Goal: Task Accomplishment & Management: Manage account settings

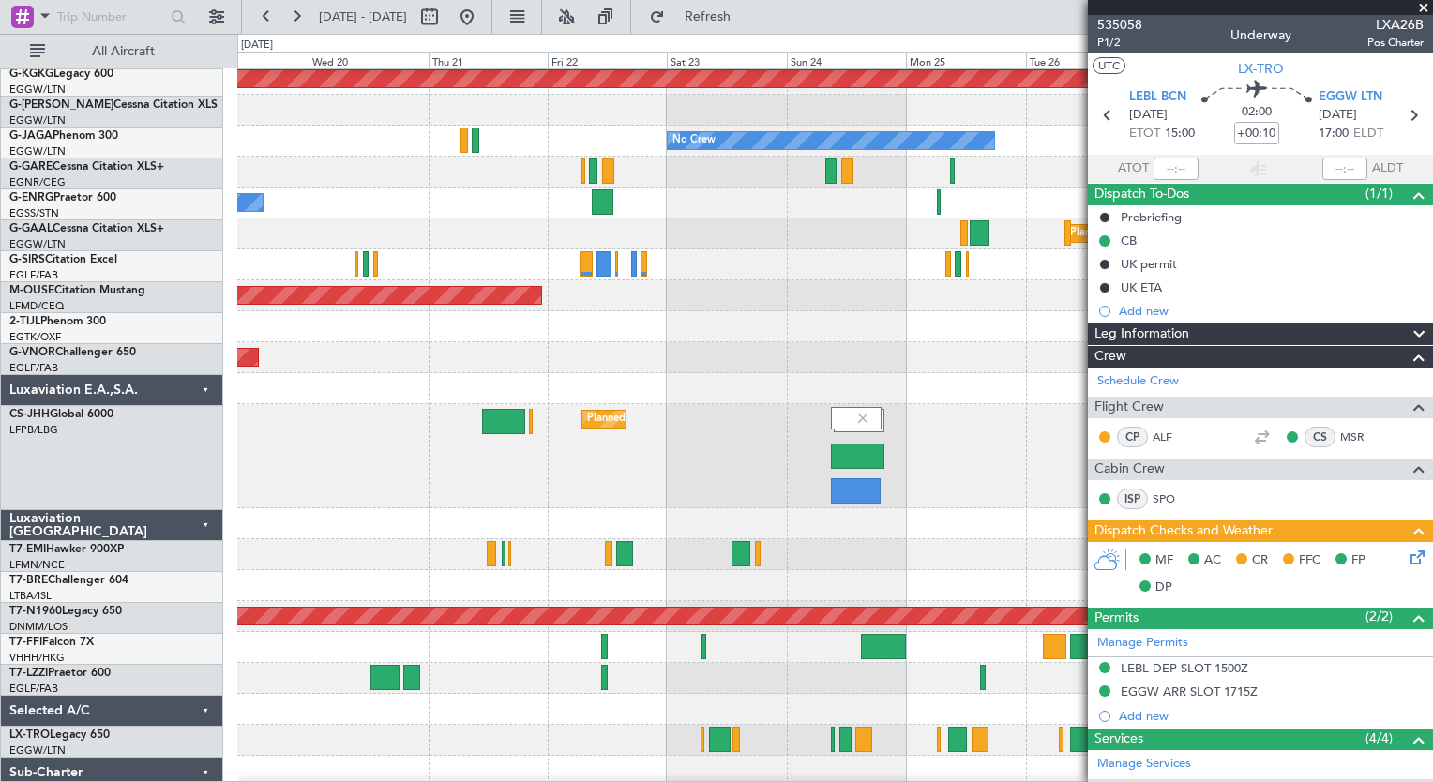
scroll to position [128, 0]
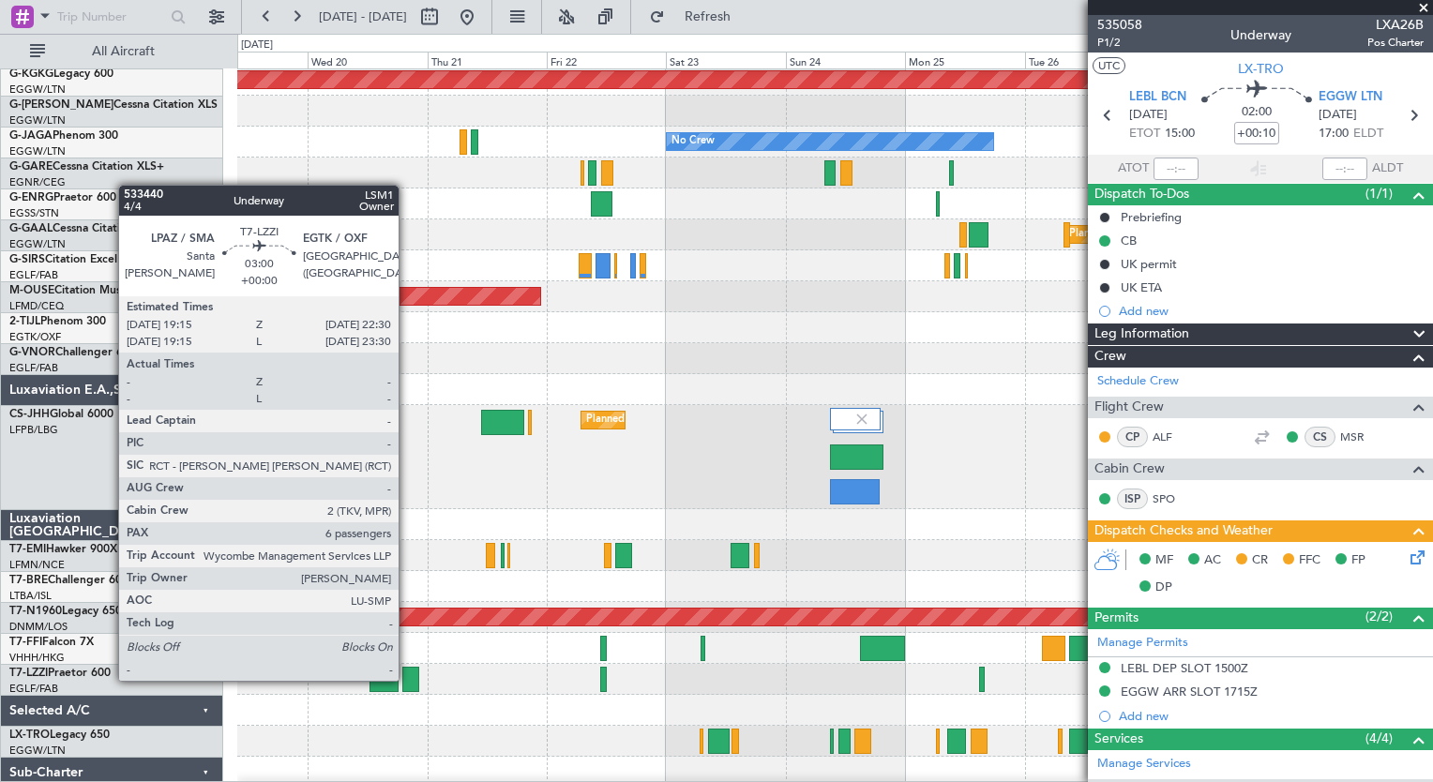
click at [407, 679] on div at bounding box center [410, 679] width 17 height 25
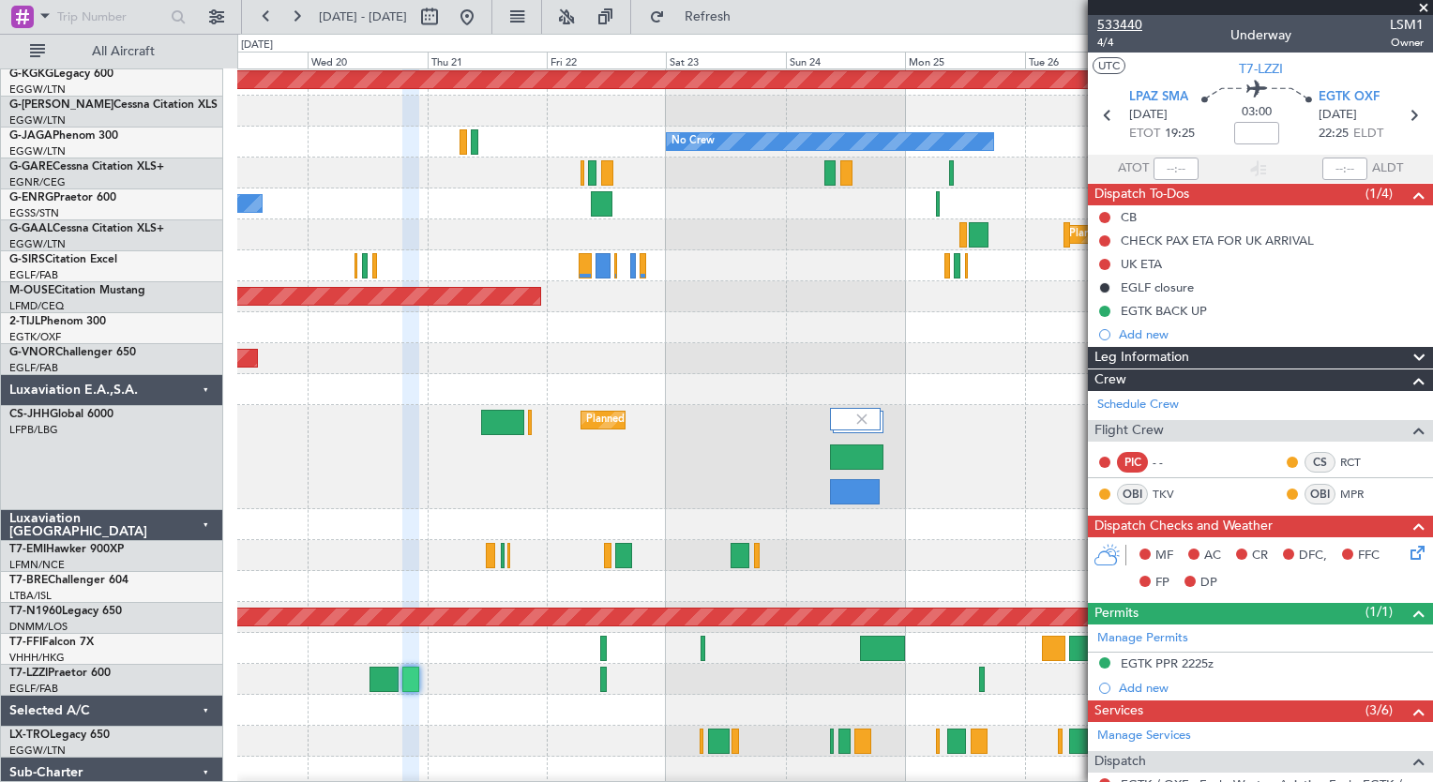
click at [1129, 23] on span "533440" at bounding box center [1119, 25] width 45 height 20
click at [741, 10] on span "Refresh" at bounding box center [708, 16] width 79 height 13
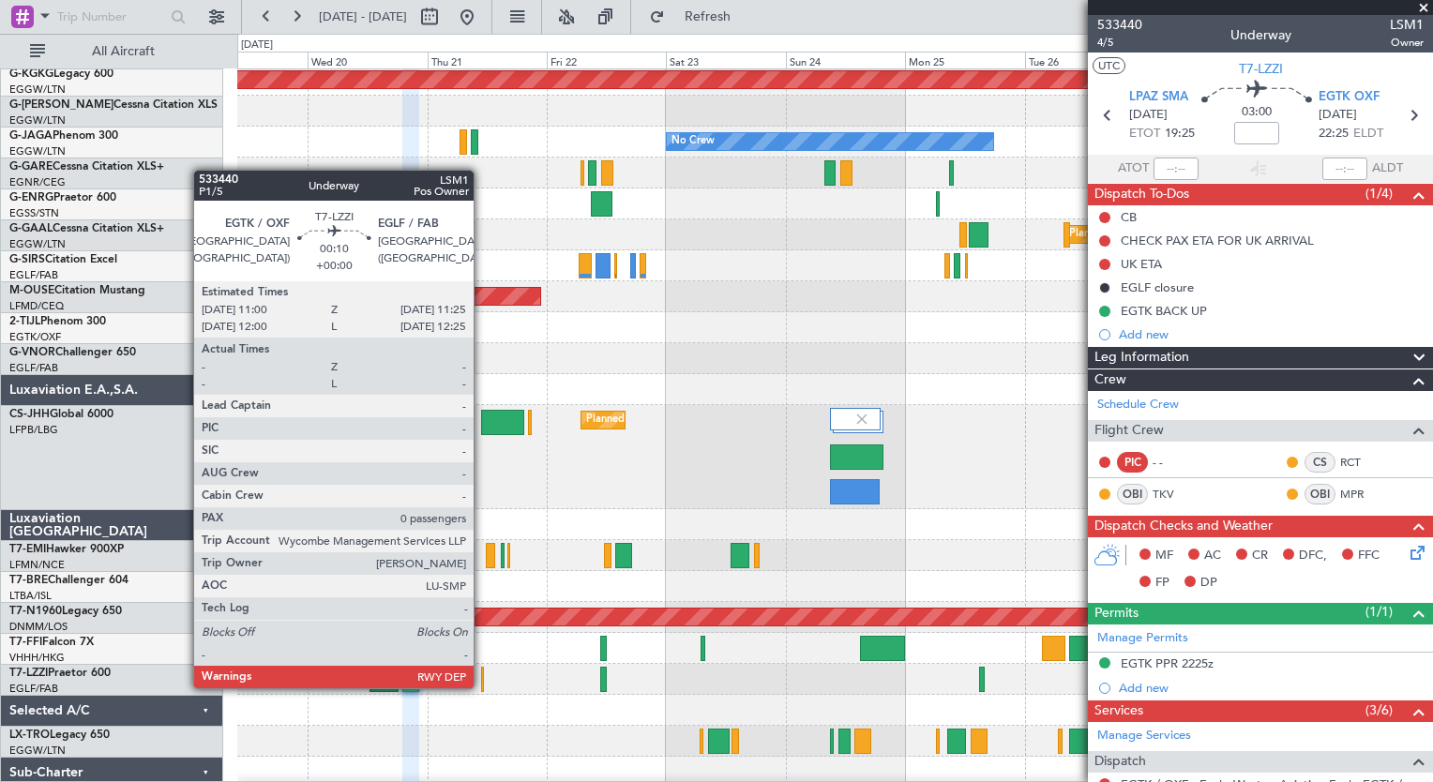
click at [482, 686] on div at bounding box center [482, 679] width 3 height 25
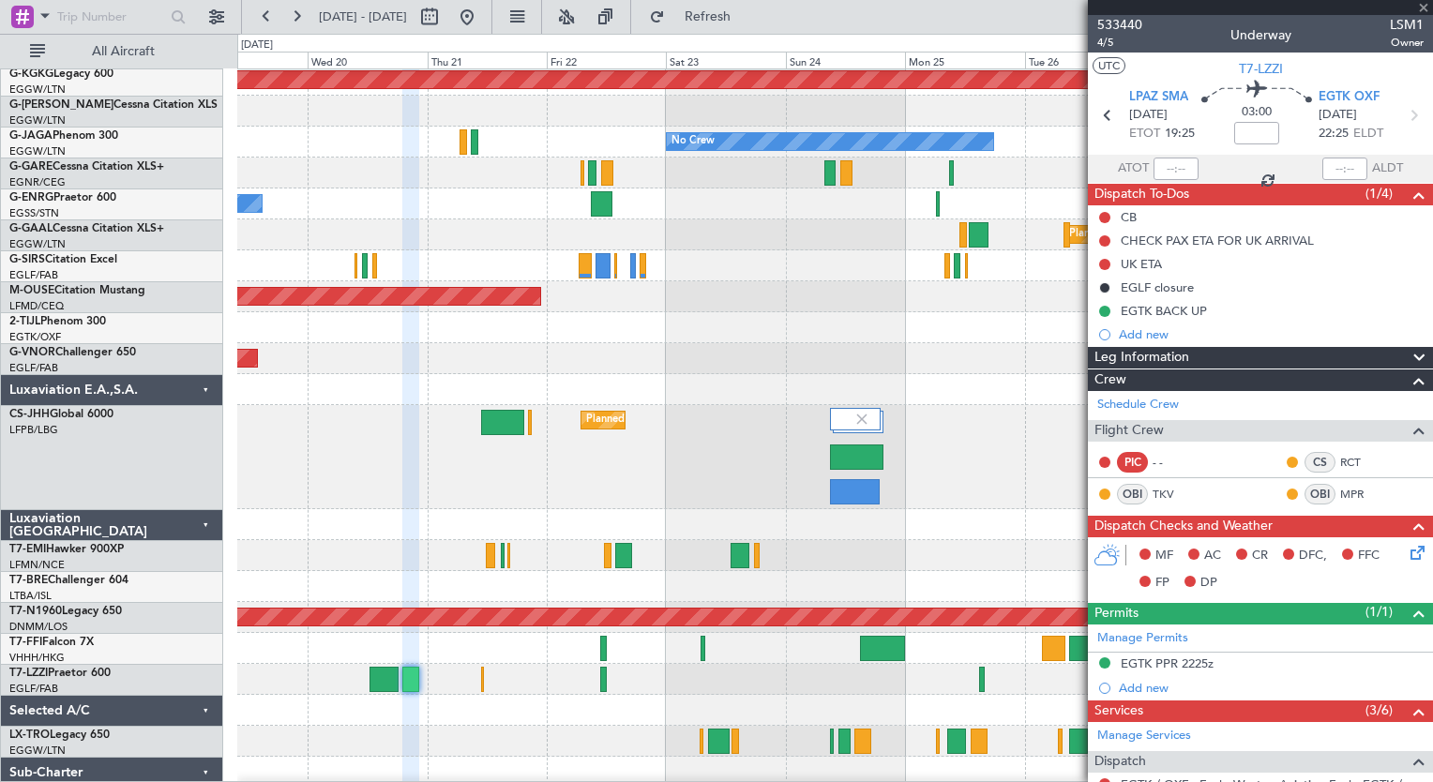
type input "0"
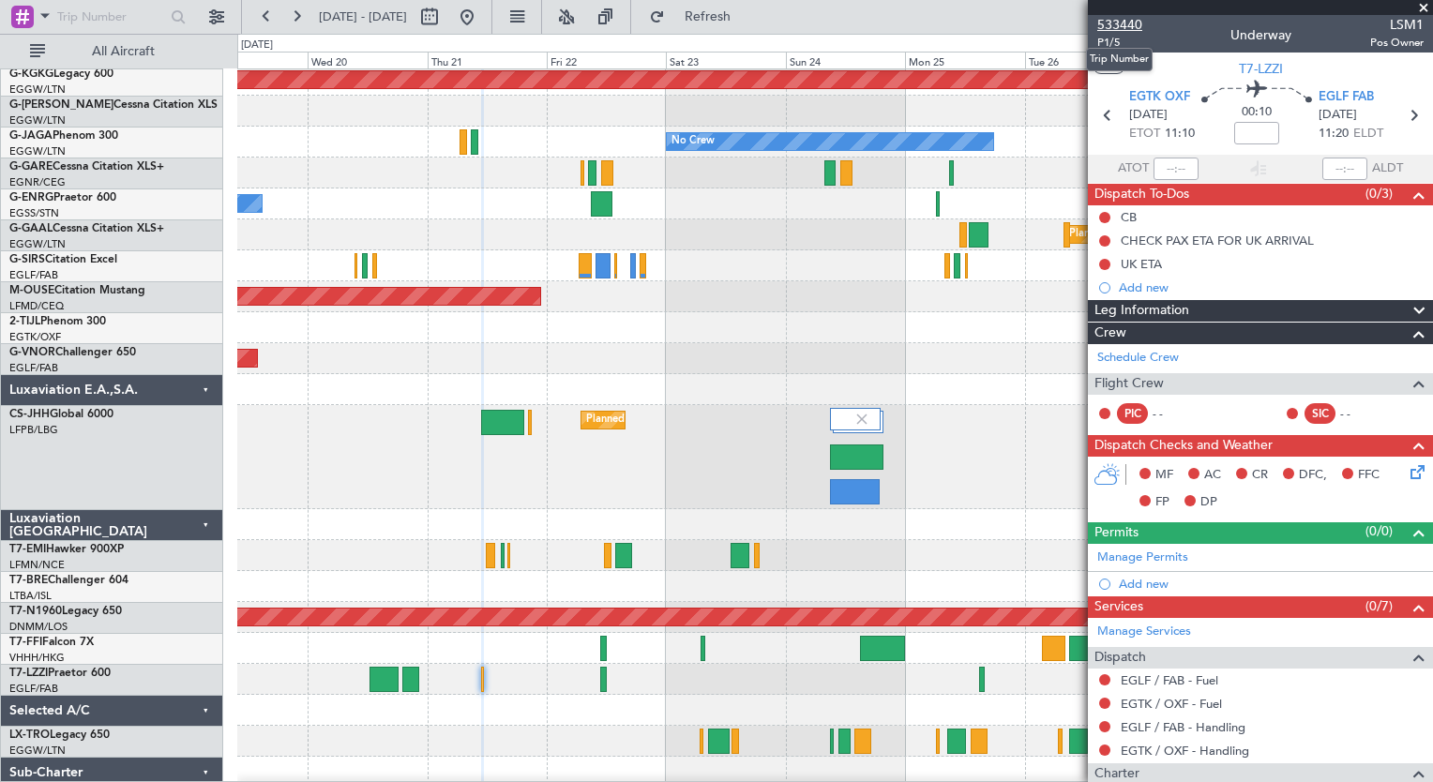
click at [1124, 29] on span "533440" at bounding box center [1119, 25] width 45 height 20
click at [738, 12] on span "Refresh" at bounding box center [708, 16] width 79 height 13
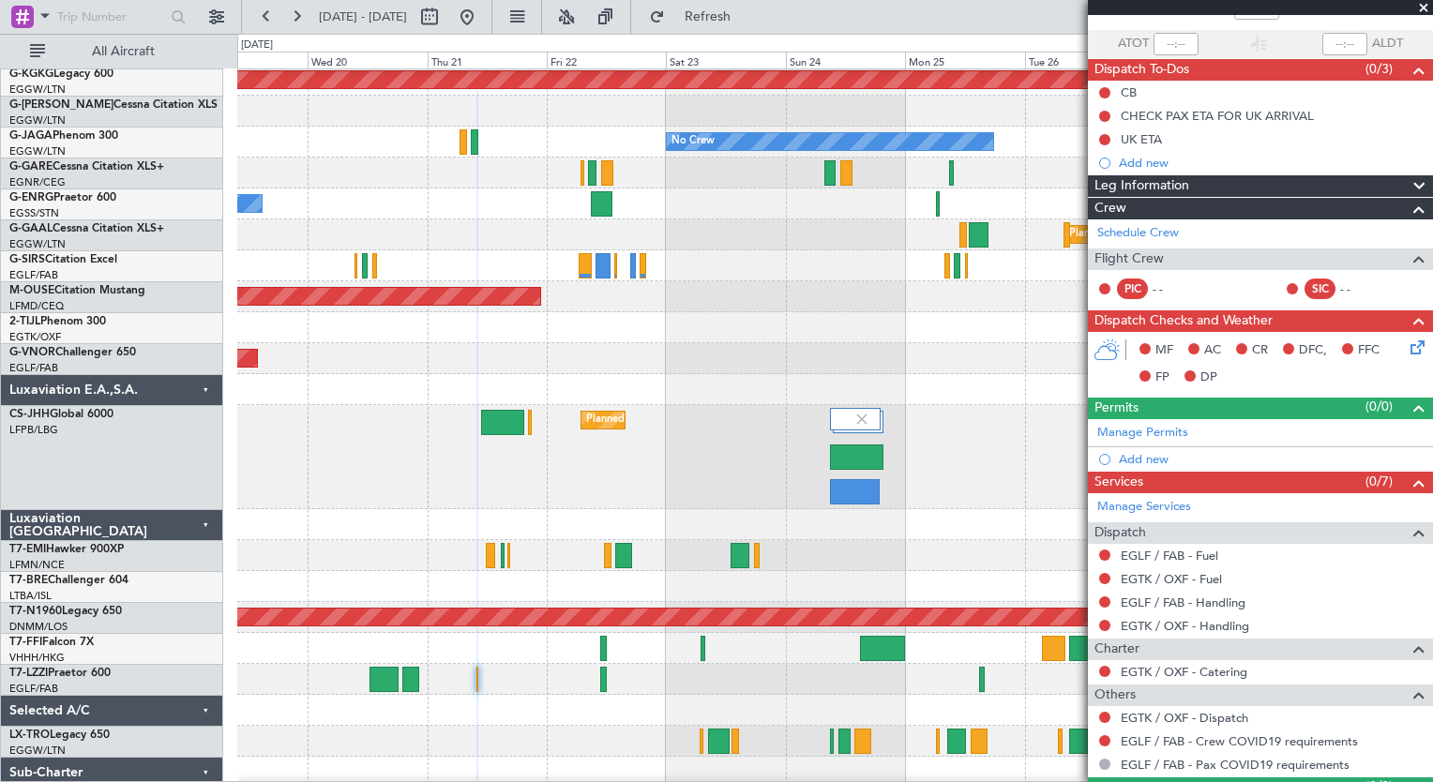
scroll to position [169, 0]
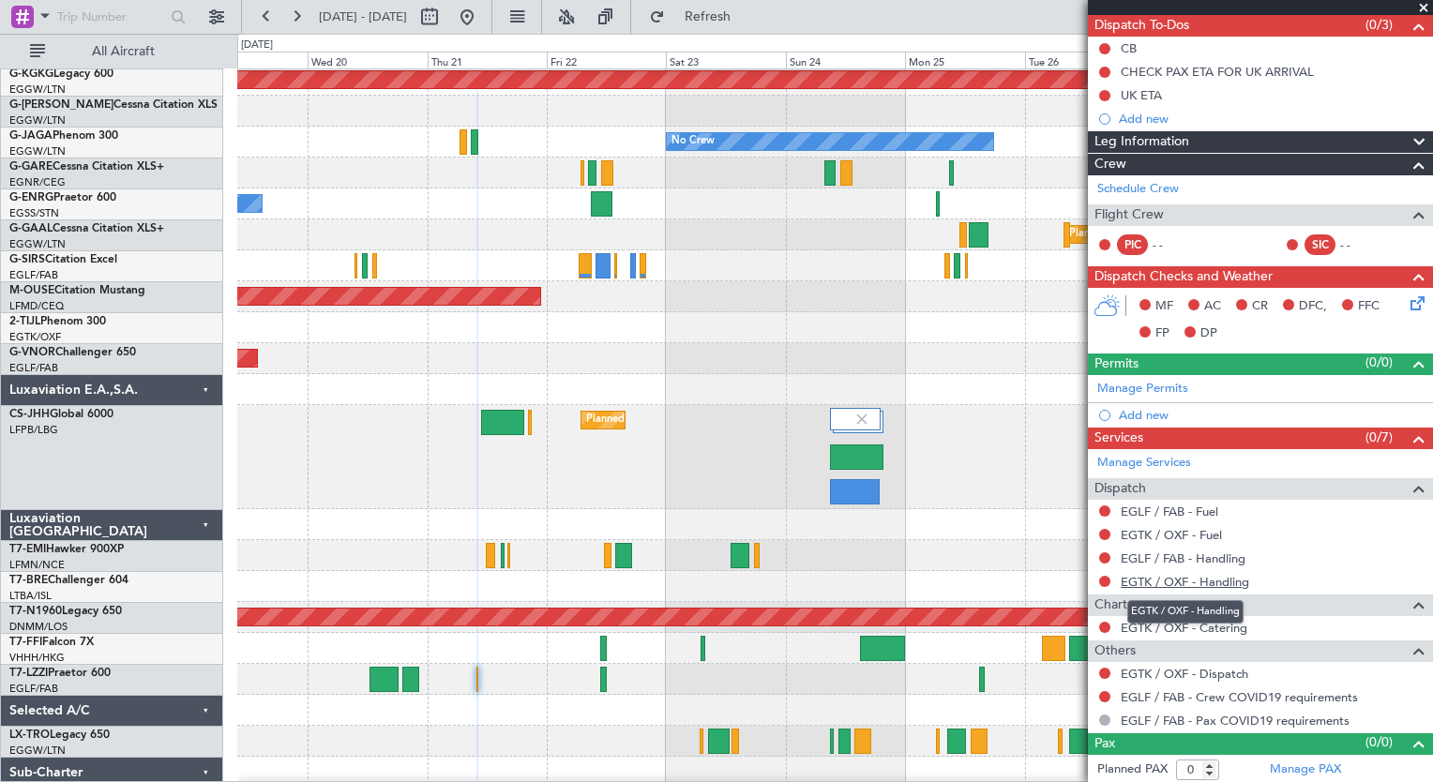
click at [1217, 583] on link "EGTK / OXF - Handling" at bounding box center [1185, 582] width 128 height 16
click at [1230, 561] on link "EGLF / FAB - Handling" at bounding box center [1183, 559] width 125 height 16
click at [747, 20] on span "Refresh" at bounding box center [708, 16] width 79 height 13
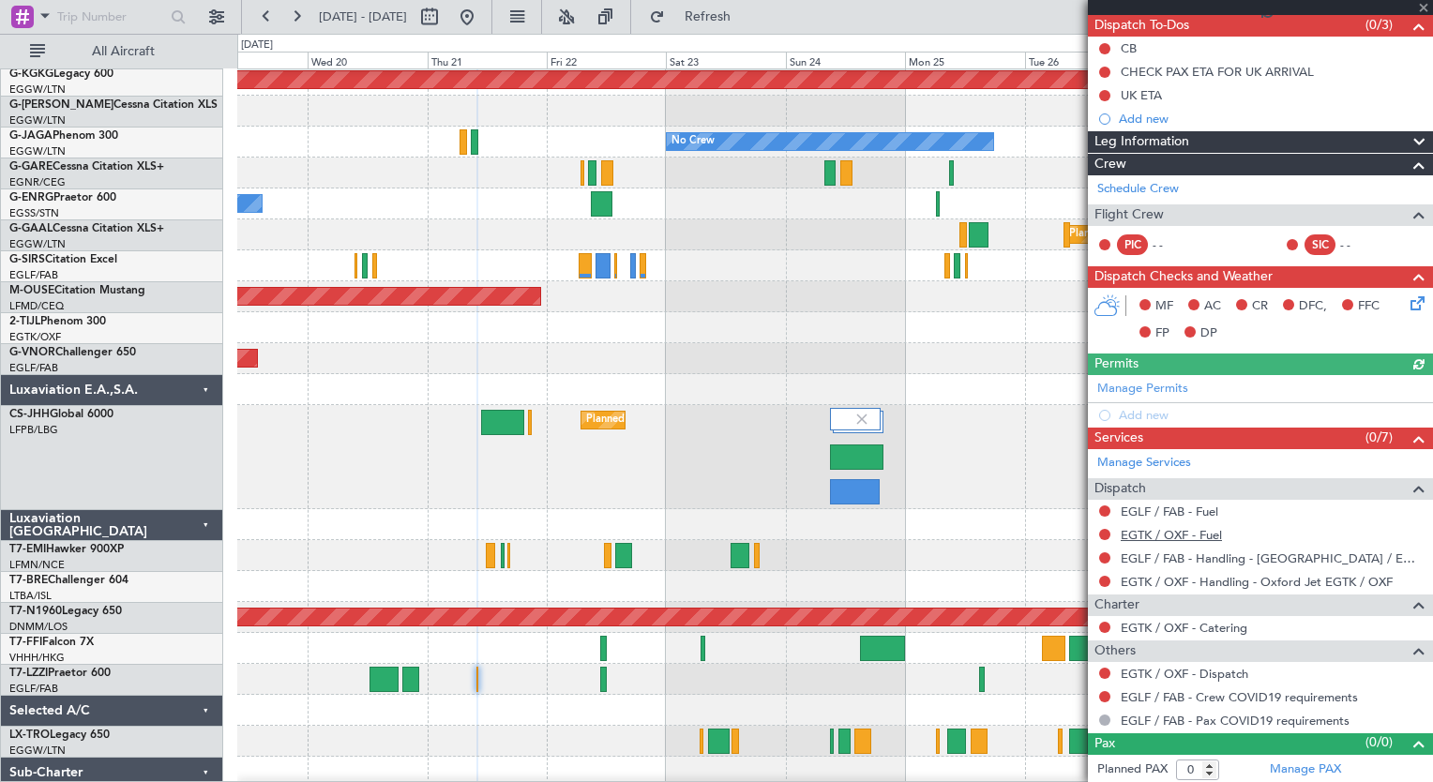
click at [1202, 528] on link "EGTK / OXF - Fuel" at bounding box center [1171, 535] width 101 height 16
click at [1174, 514] on link "EGLF / FAB - Fuel" at bounding box center [1170, 512] width 98 height 16
click at [747, 19] on span "Refresh" at bounding box center [708, 16] width 79 height 13
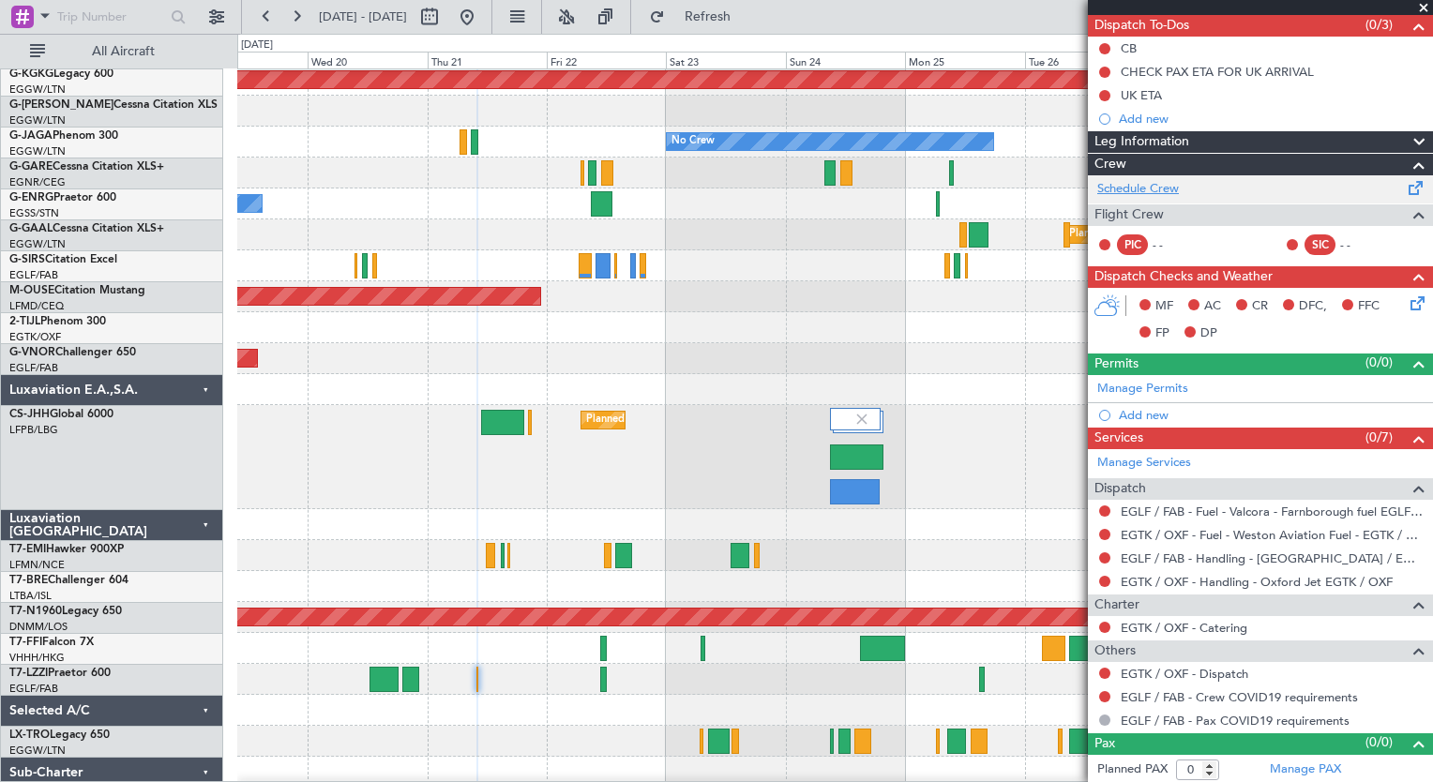
click at [1119, 186] on link "Schedule Crew" at bounding box center [1138, 189] width 82 height 19
click at [1299, 771] on link "Manage PAX" at bounding box center [1305, 770] width 71 height 19
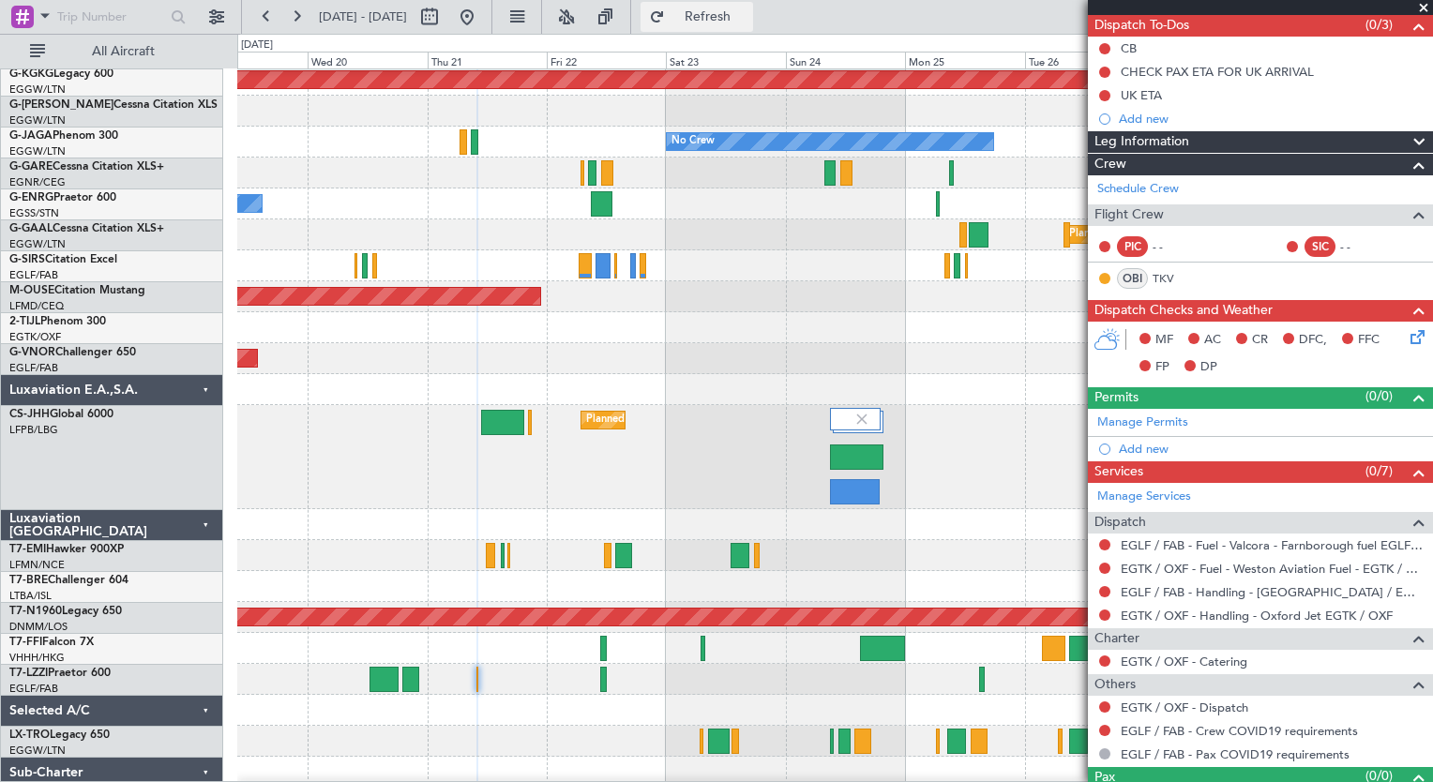
click at [720, 6] on button "Refresh" at bounding box center [697, 17] width 113 height 30
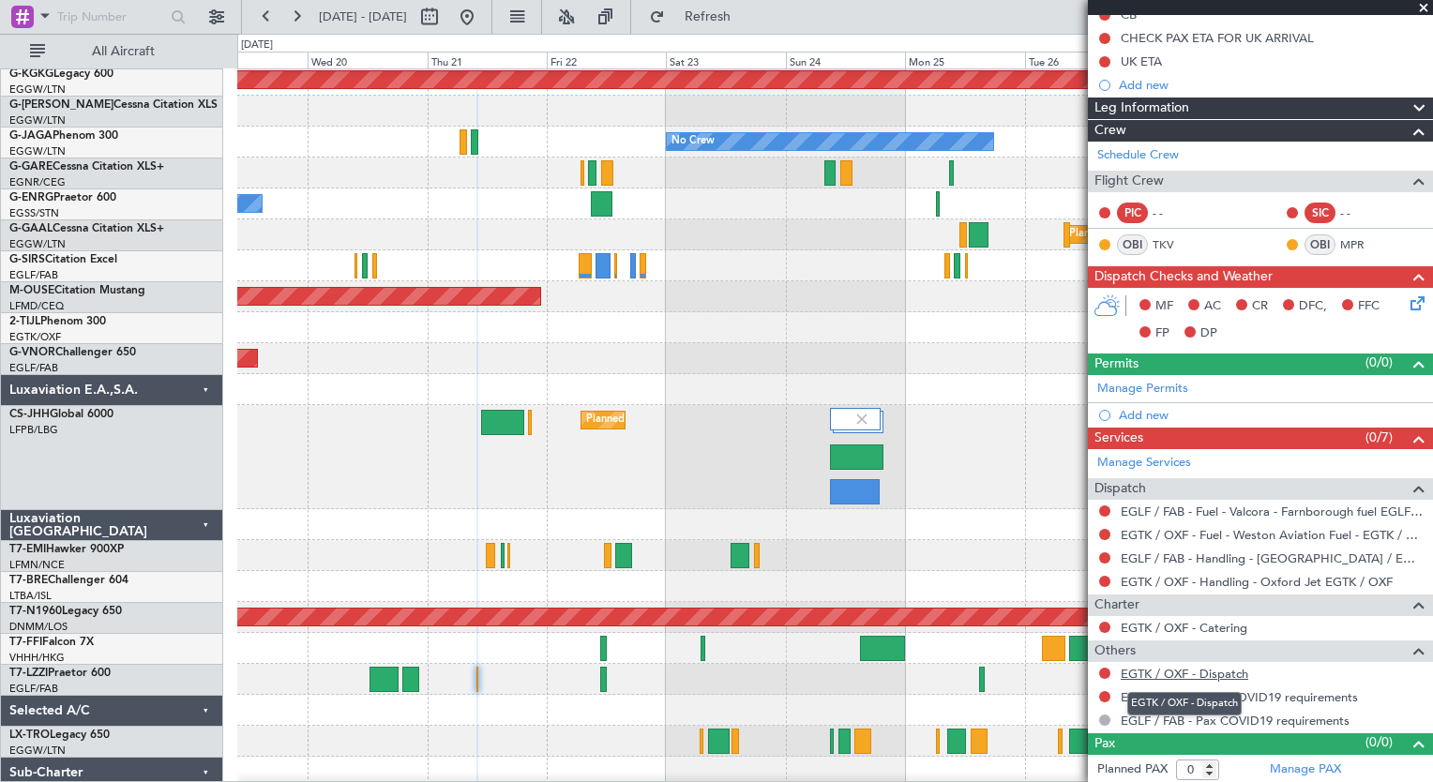
click at [1219, 673] on link "EGTK / OXF - Dispatch" at bounding box center [1185, 674] width 128 height 16
click at [721, 26] on button "Refresh" at bounding box center [697, 17] width 113 height 30
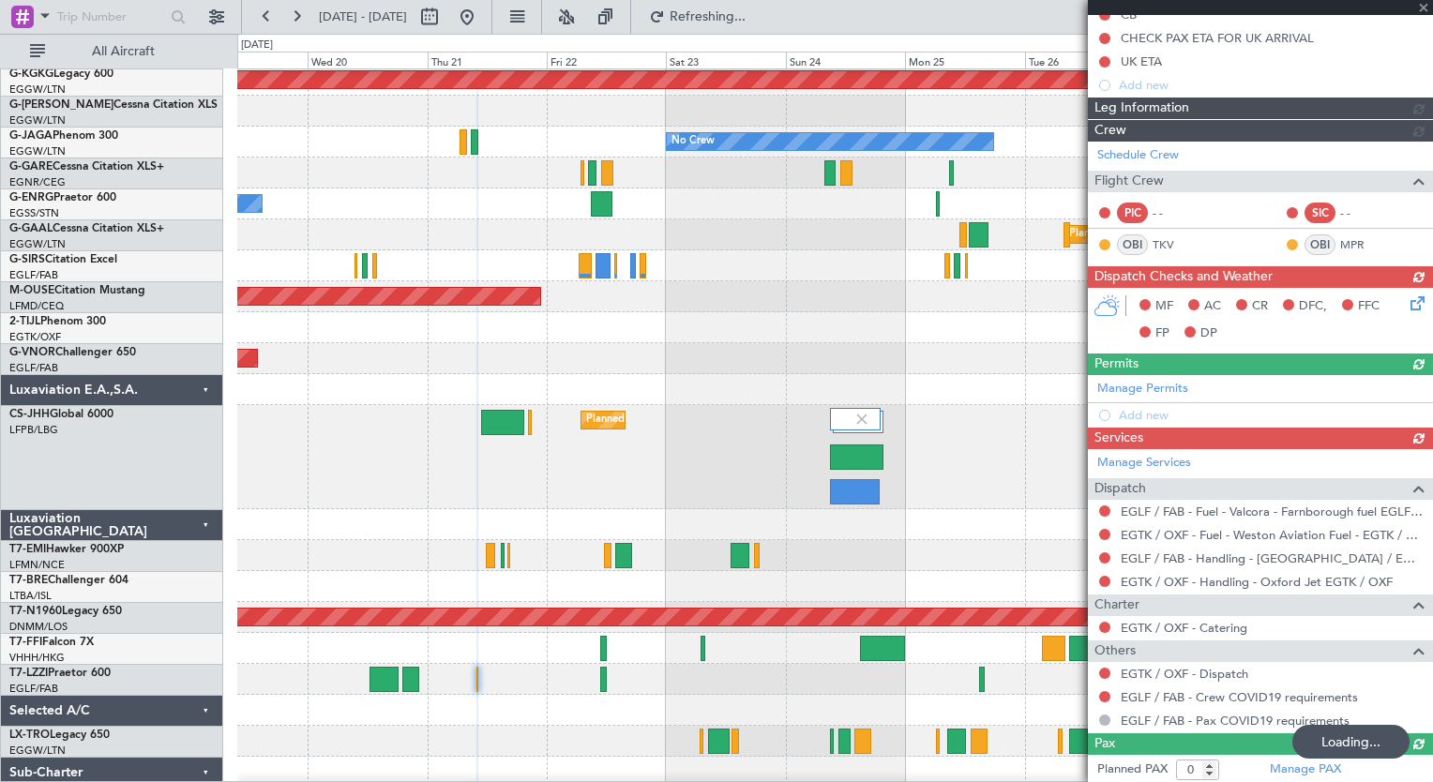
scroll to position [0, 0]
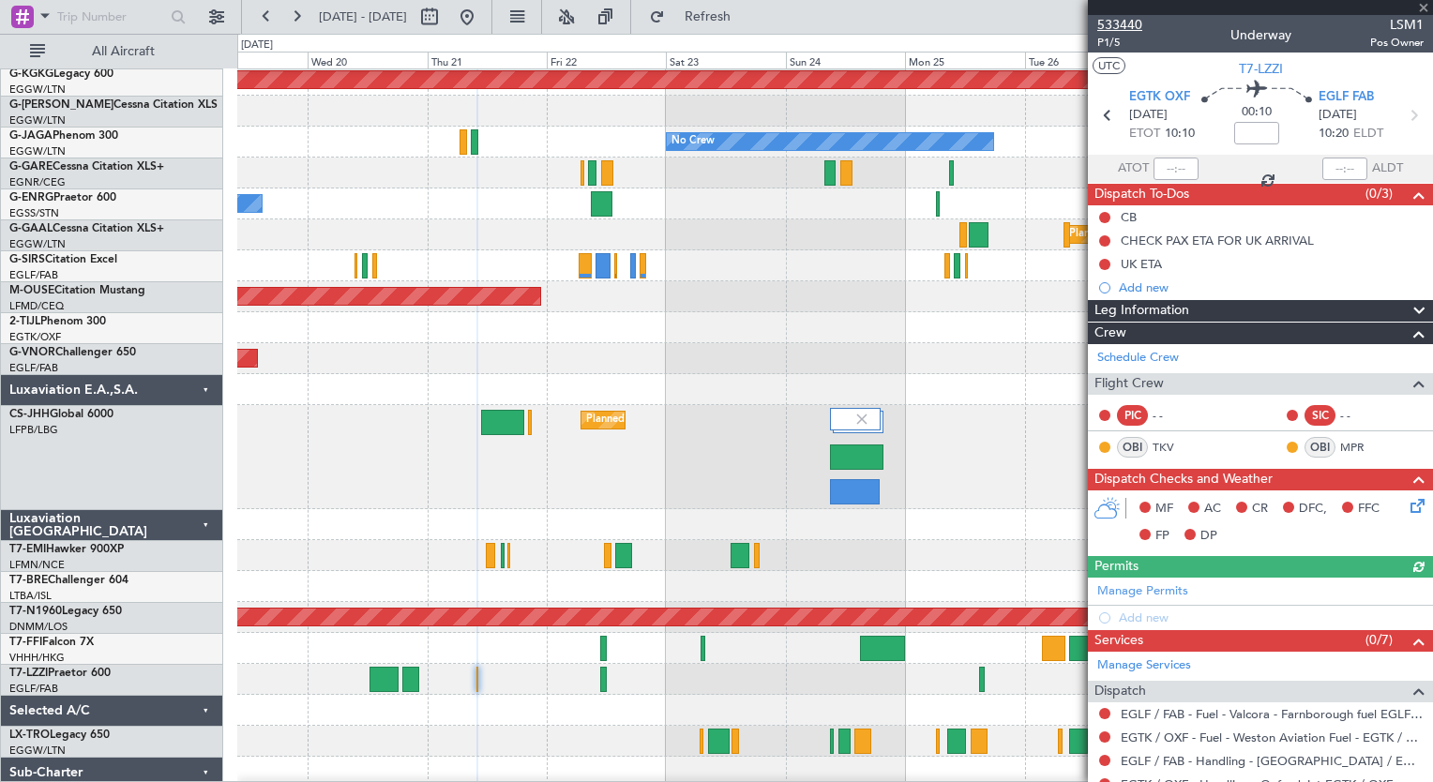
click at [1127, 25] on span "533440" at bounding box center [1119, 25] width 45 height 20
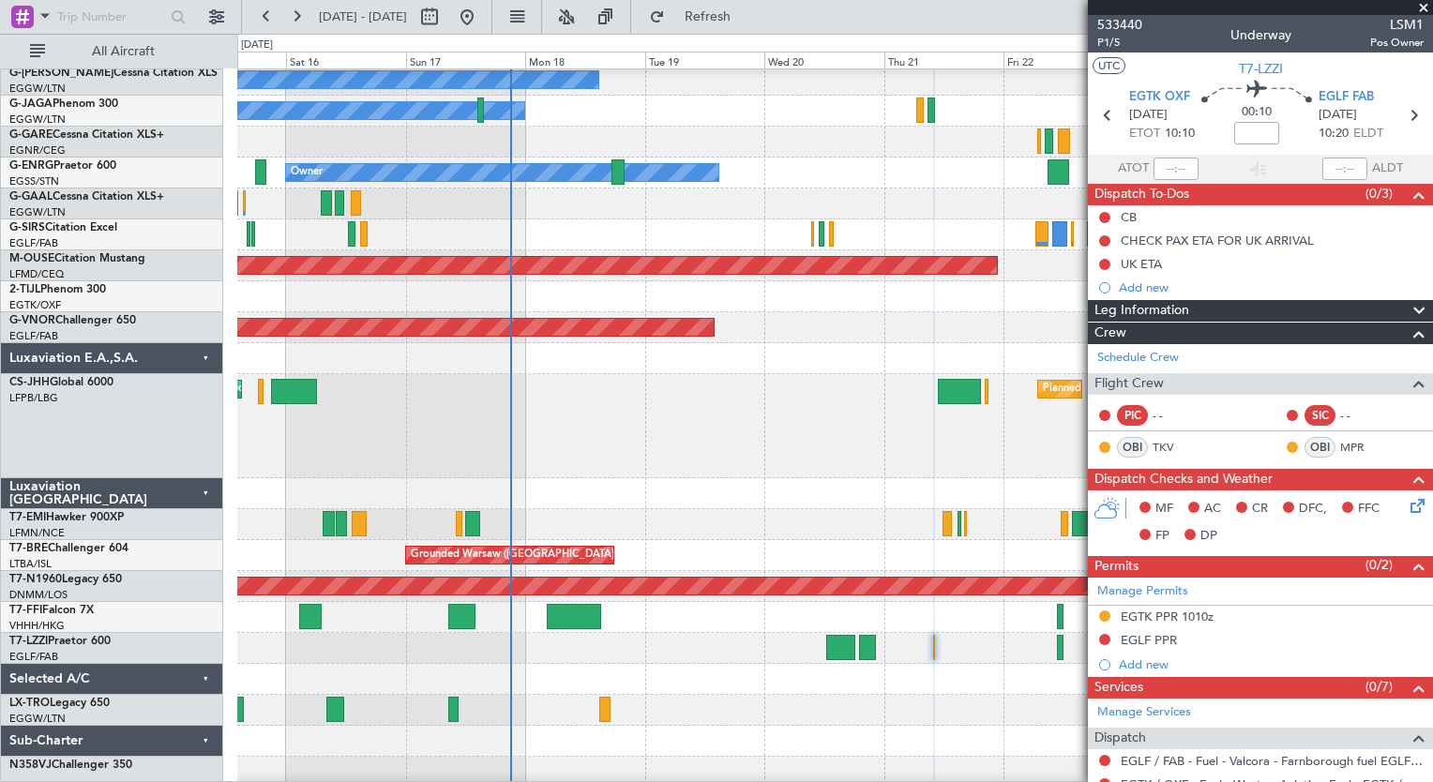
scroll to position [158, 0]
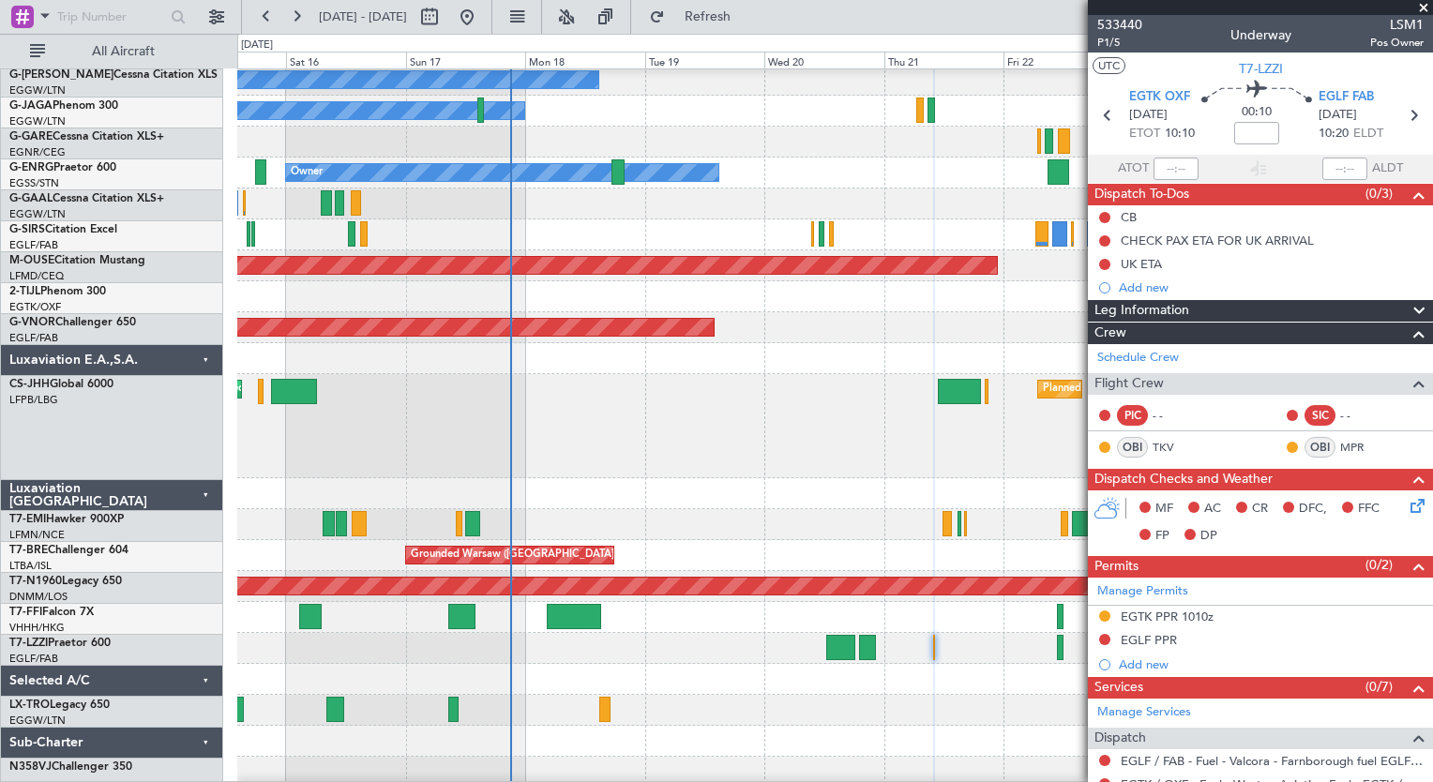
click at [728, 466] on div "Planned Maint [GEOGRAPHIC_DATA] ([GEOGRAPHIC_DATA]) Planned Maint [GEOGRAPHIC_D…" at bounding box center [834, 426] width 1195 height 104
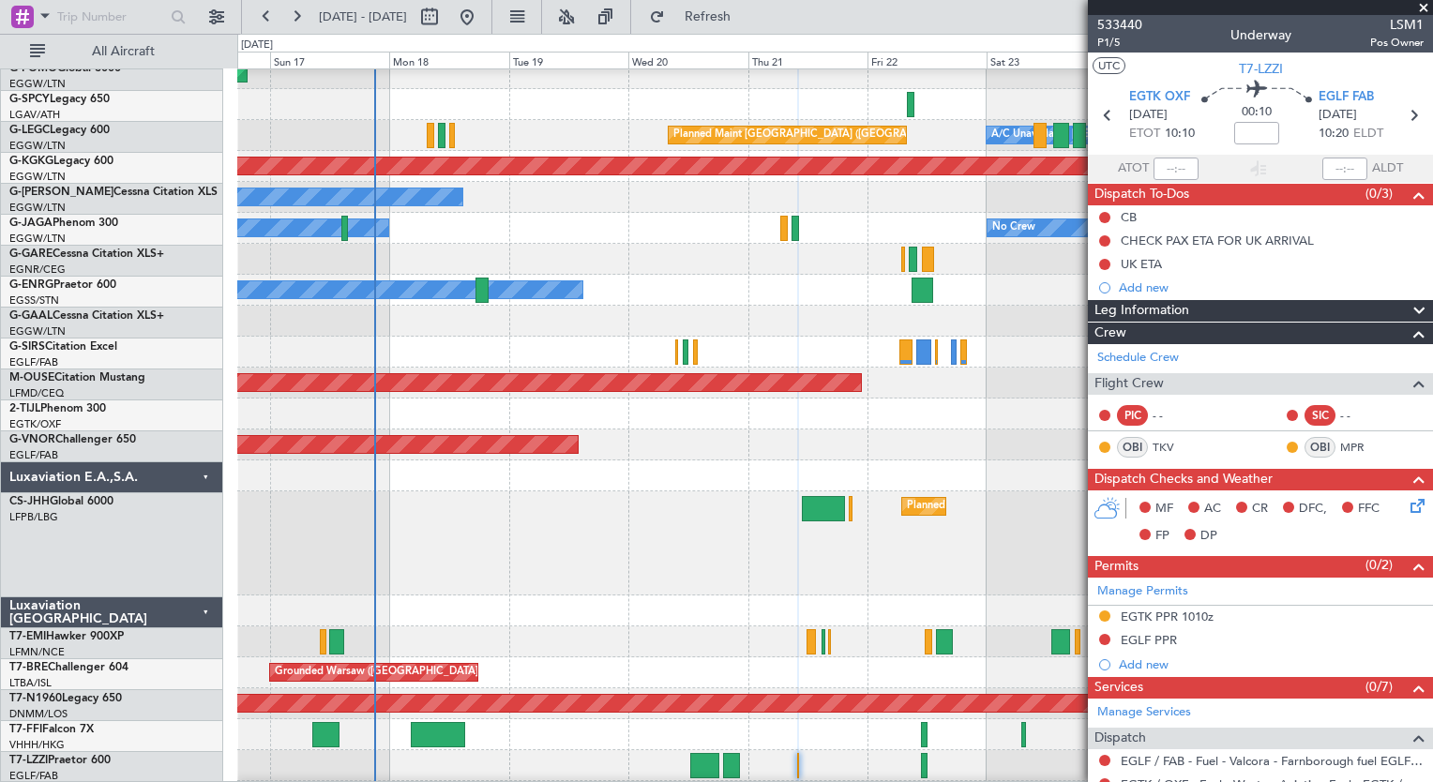
scroll to position [42, 0]
click at [264, 478] on div at bounding box center [834, 475] width 1195 height 31
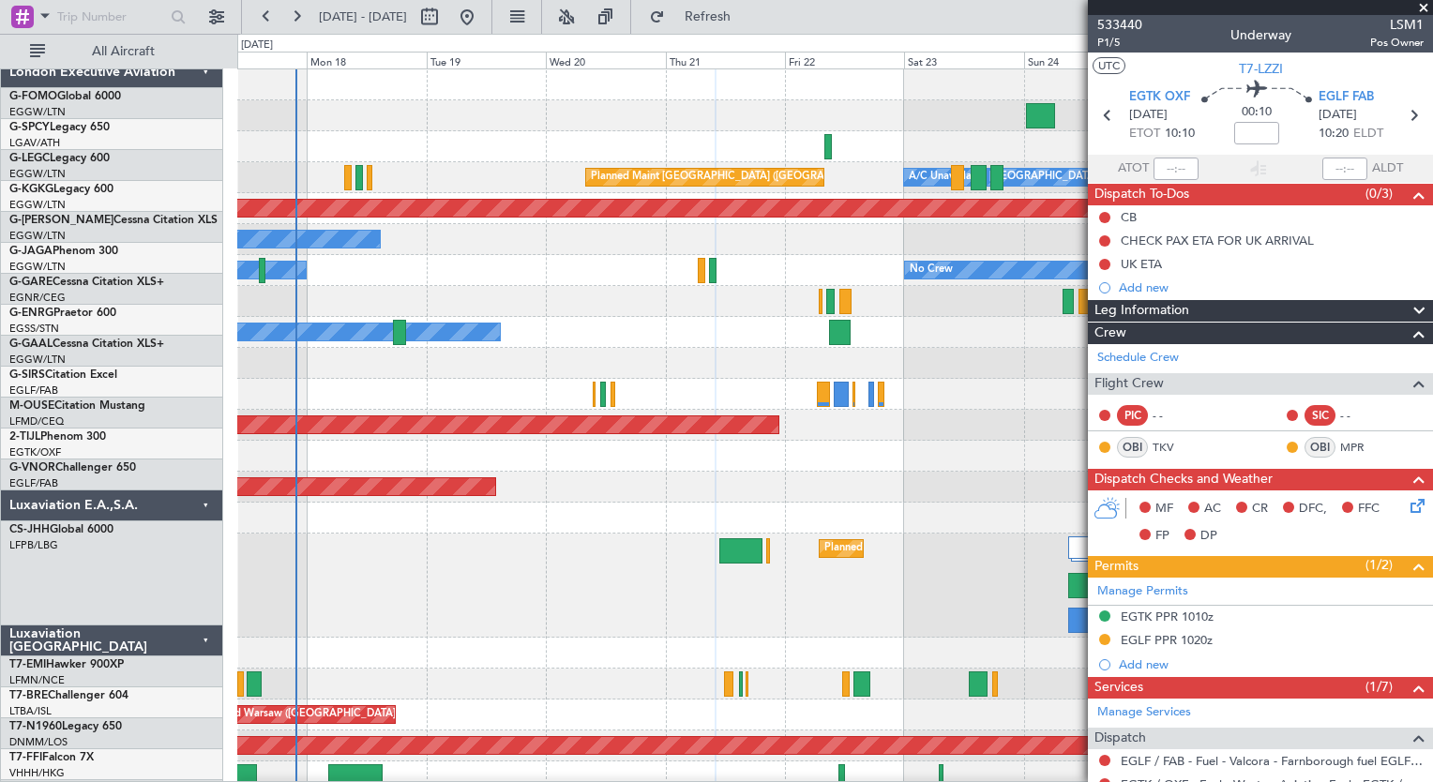
scroll to position [0, 0]
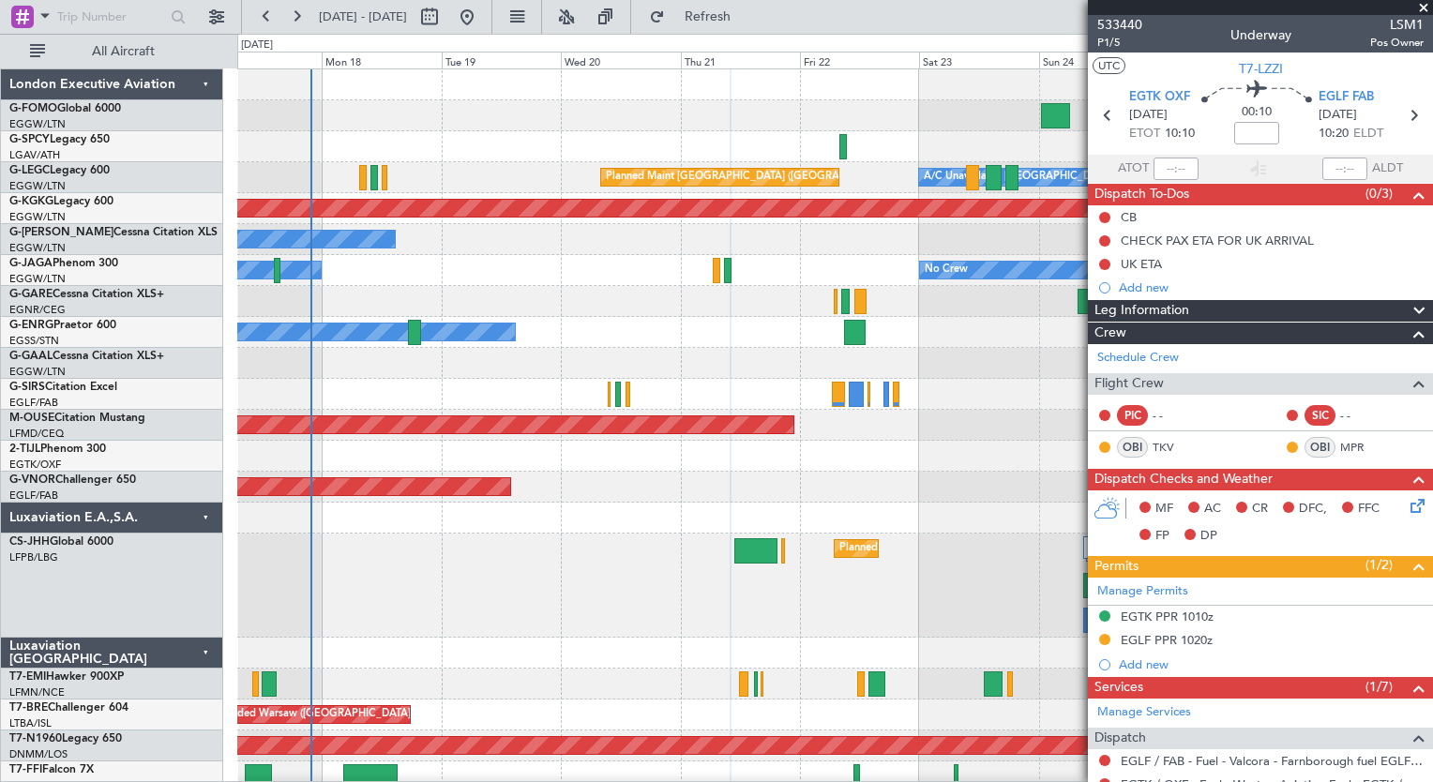
click at [479, 614] on div "Planned Maint [GEOGRAPHIC_DATA] ([GEOGRAPHIC_DATA]) Planned Maint [GEOGRAPHIC_D…" at bounding box center [834, 586] width 1195 height 104
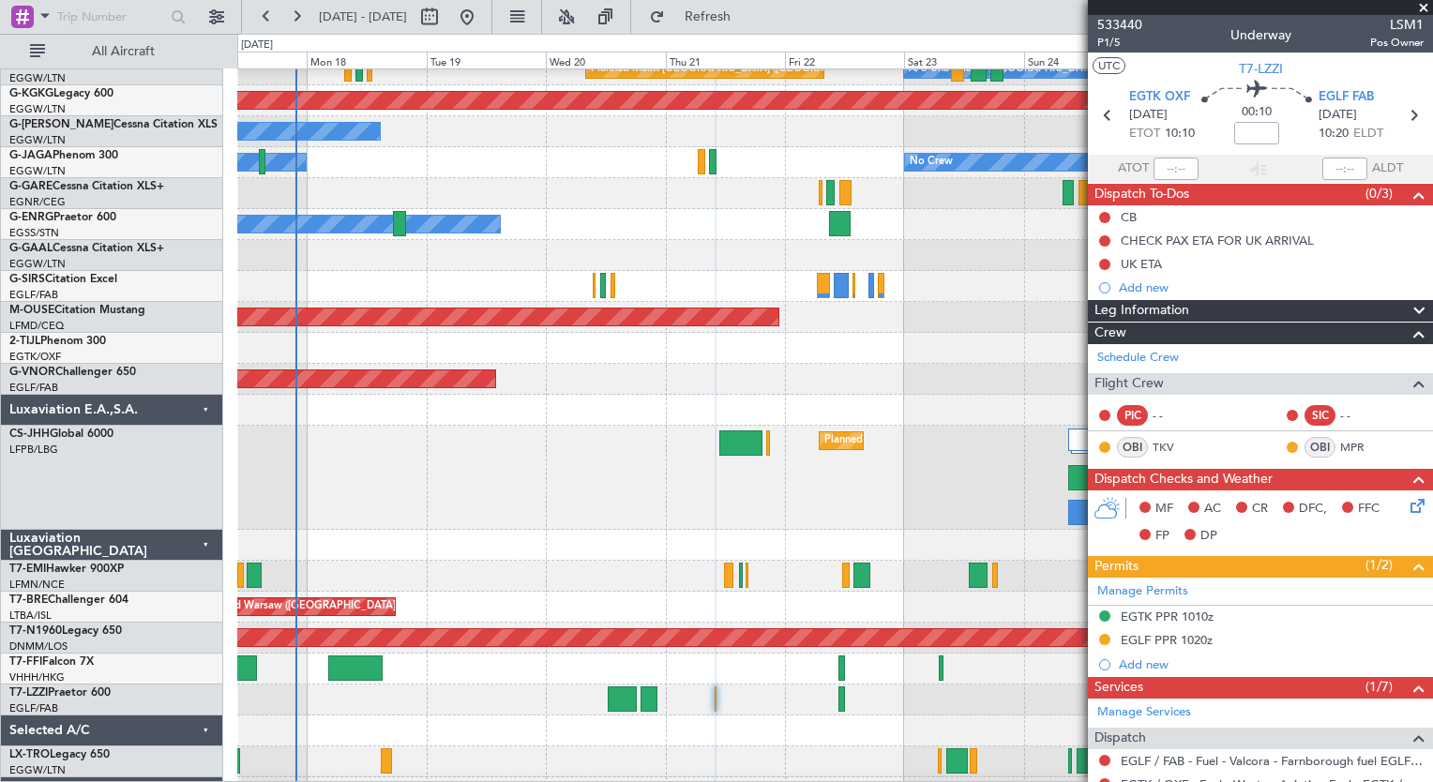
scroll to position [51, 0]
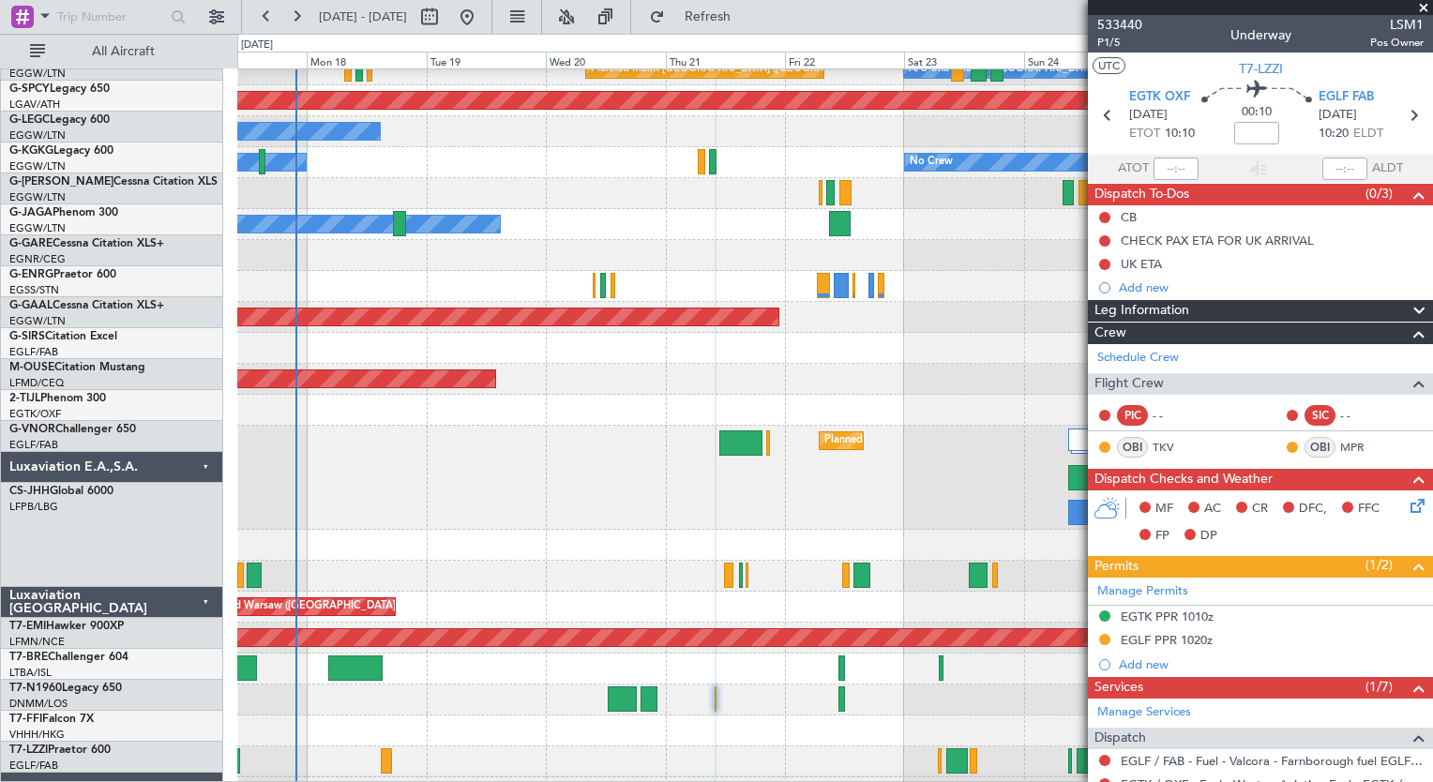
click at [409, 561] on div at bounding box center [834, 545] width 1195 height 31
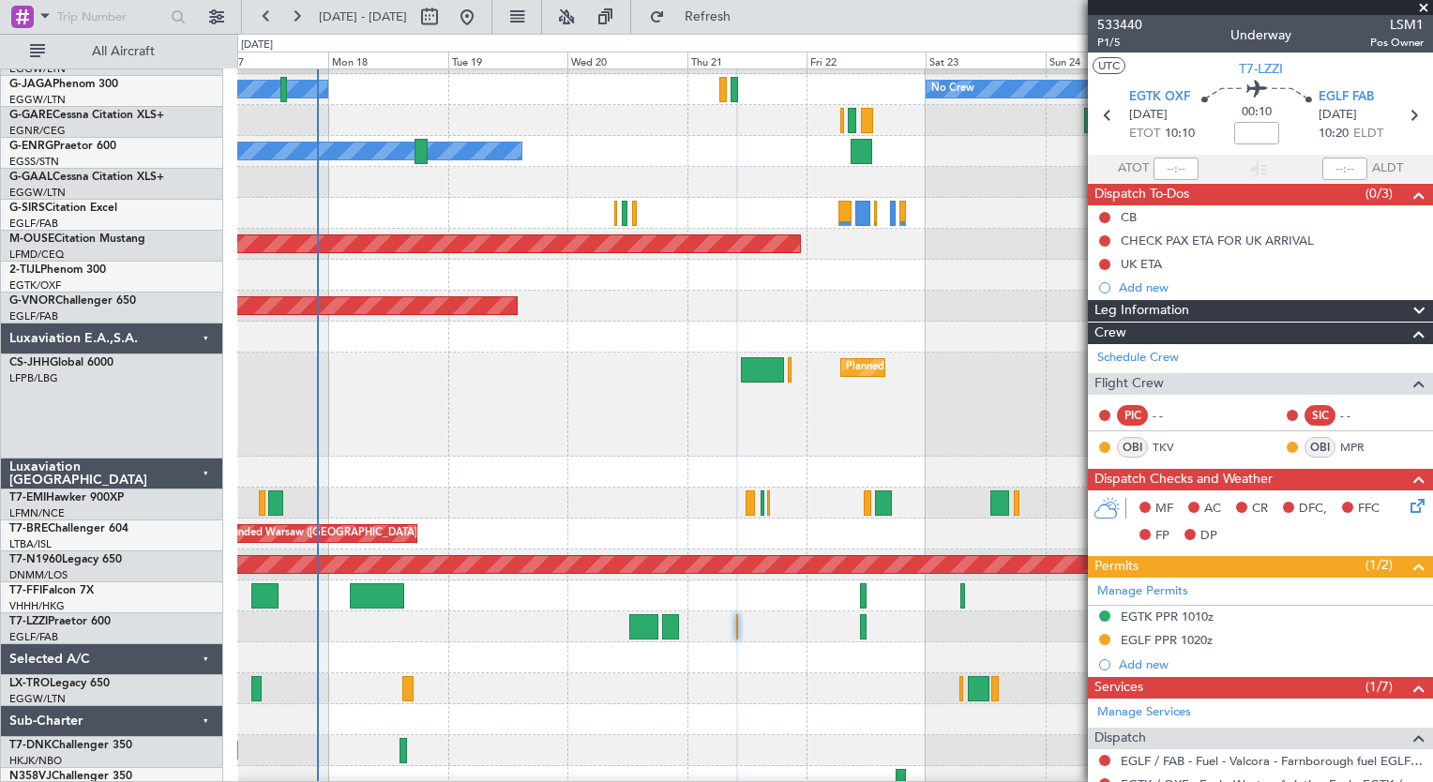
click at [416, 495] on div at bounding box center [834, 503] width 1195 height 31
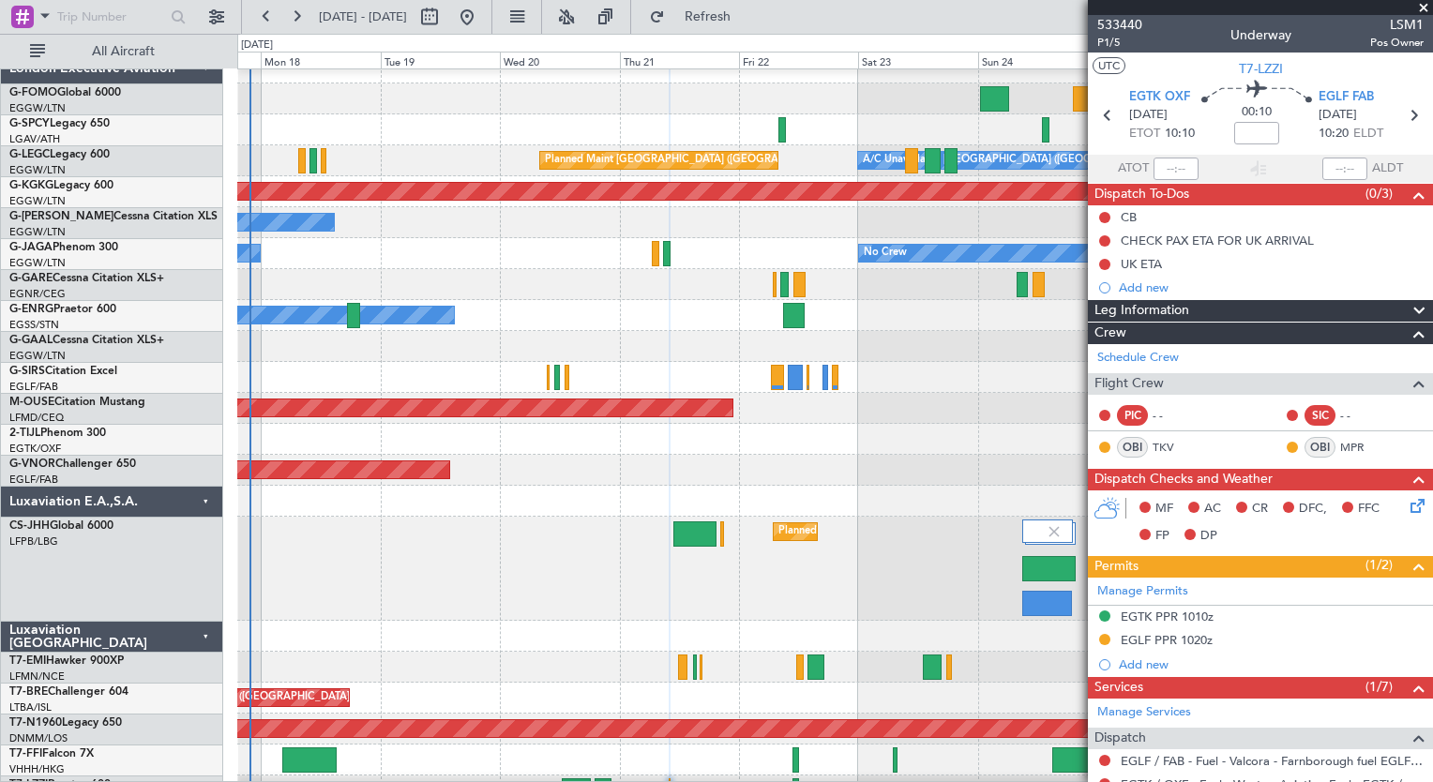
scroll to position [16, 0]
